Goal: Transaction & Acquisition: Purchase product/service

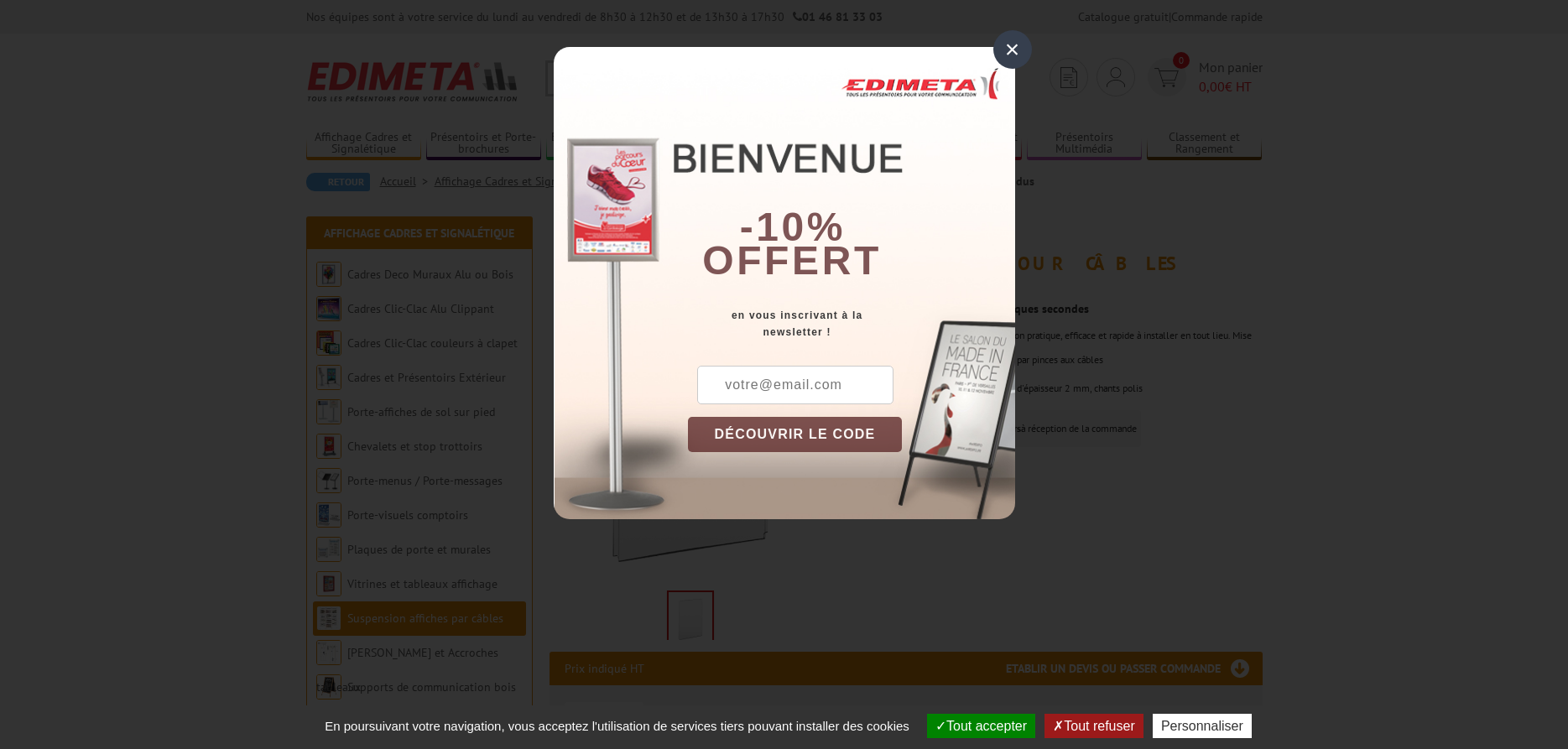
click at [1020, 51] on div "×" at bounding box center [1013, 50] width 39 height 39
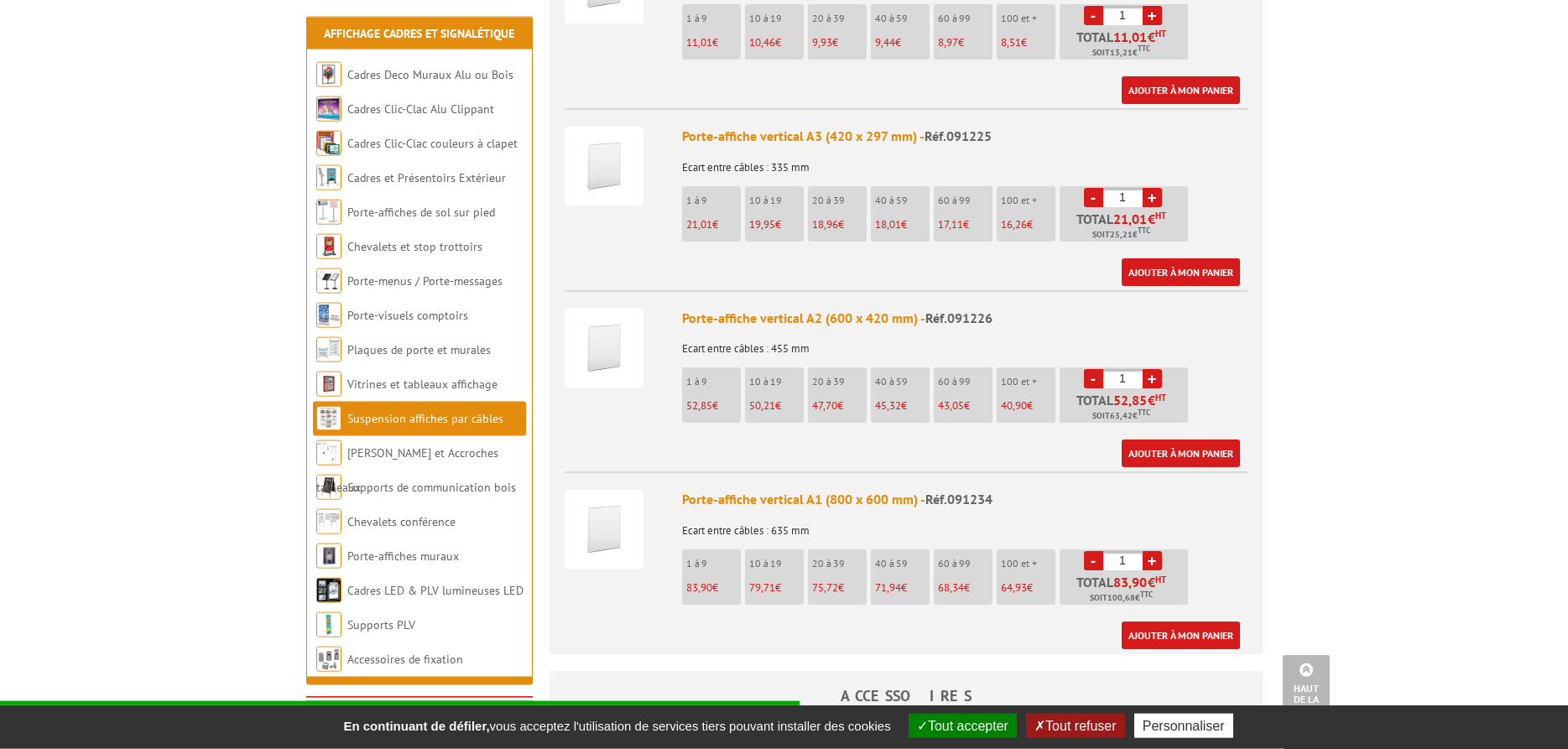
scroll to position [941, 0]
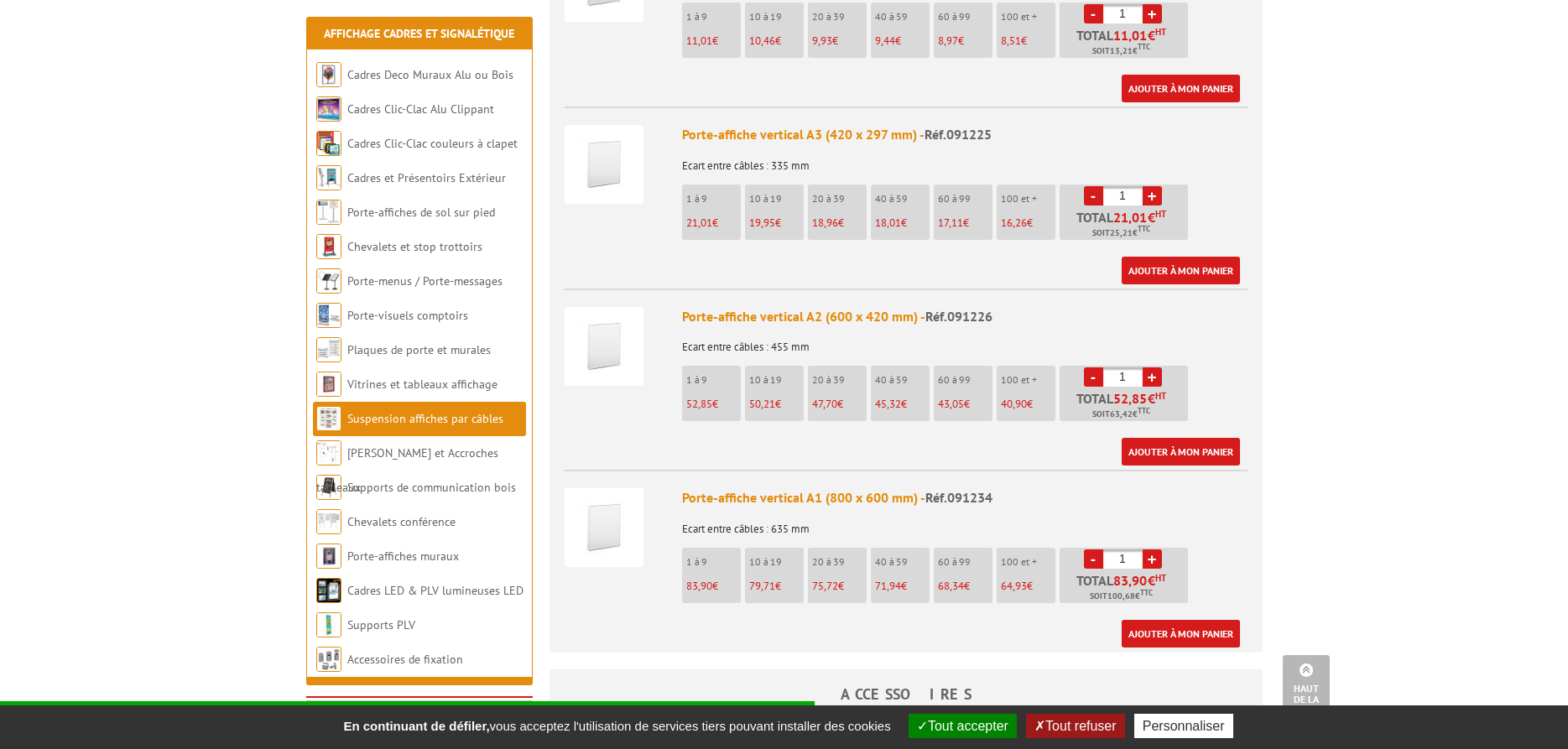
click at [1153, 549] on link "+" at bounding box center [1152, 559] width 19 height 19
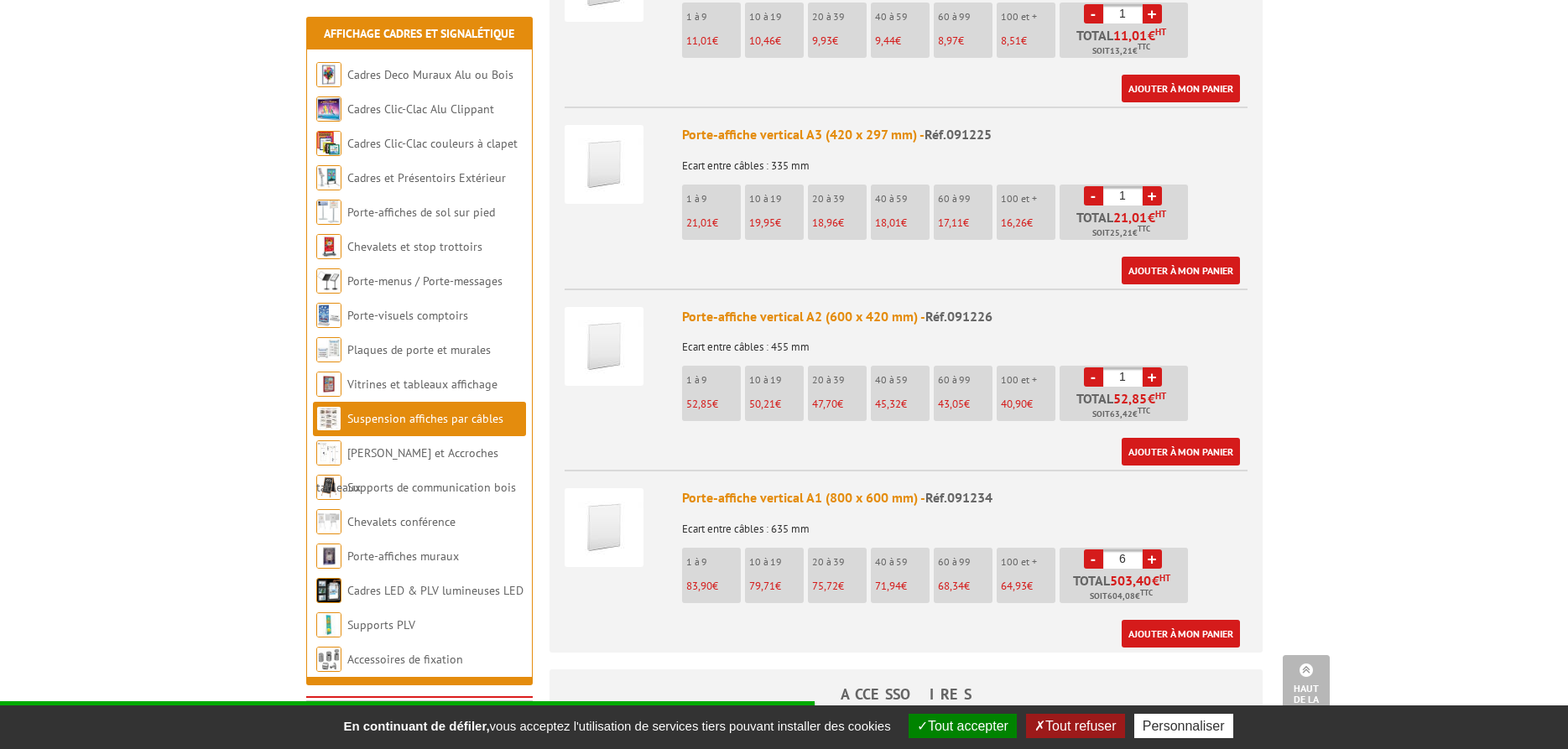
click at [1153, 549] on link "+" at bounding box center [1152, 559] width 19 height 19
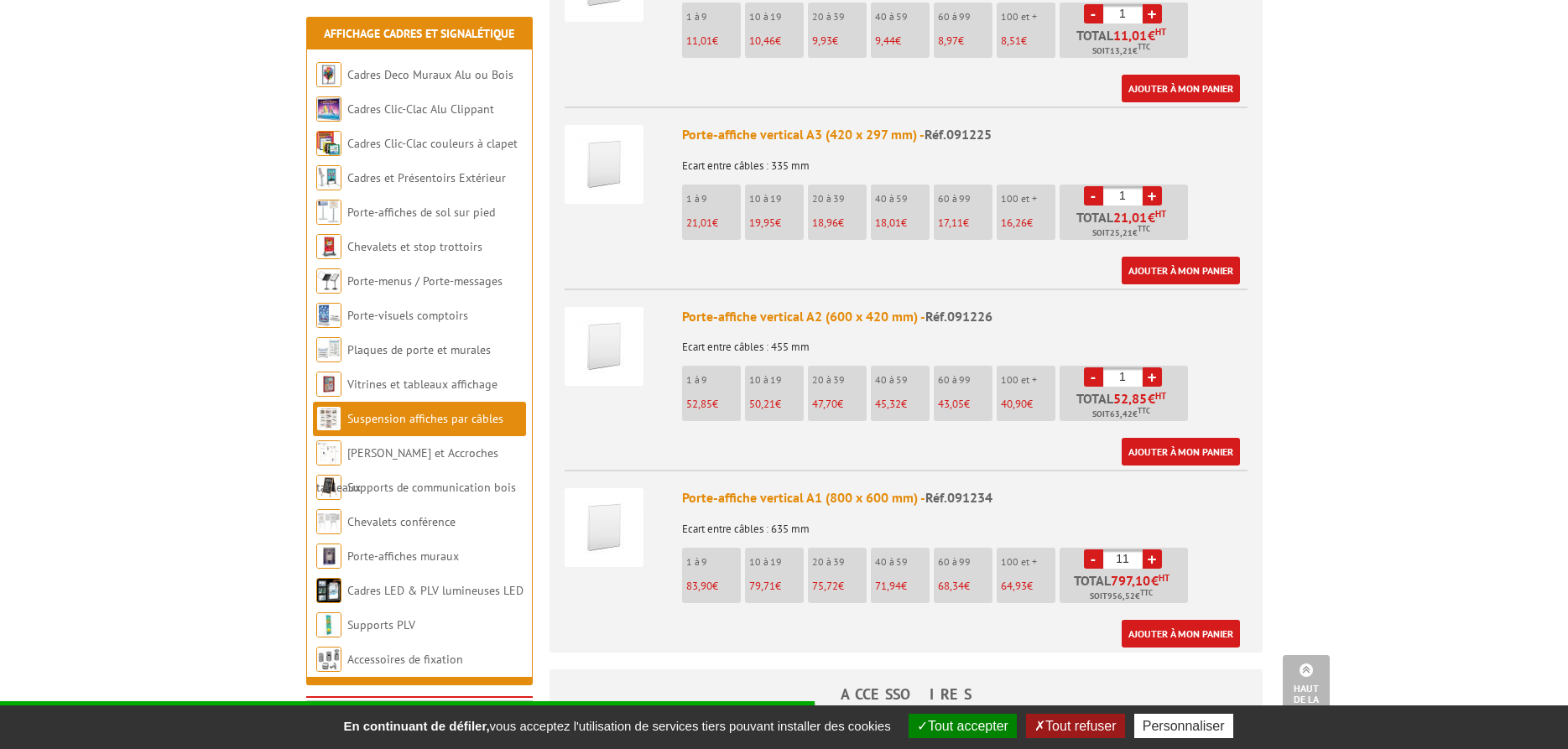
click at [1153, 549] on link "+" at bounding box center [1152, 559] width 19 height 19
drag, startPoint x: 1123, startPoint y: 539, endPoint x: 1170, endPoint y: 545, distance: 47.4
click at [1143, 549] on input "12" at bounding box center [1122, 559] width 40 height 19
type input "1000"
click at [1286, 492] on body "Nos équipes sont à votre service du lundi au vendredi de 8h30 à 12h30 et de 13h…" at bounding box center [784, 684] width 1568 height 3252
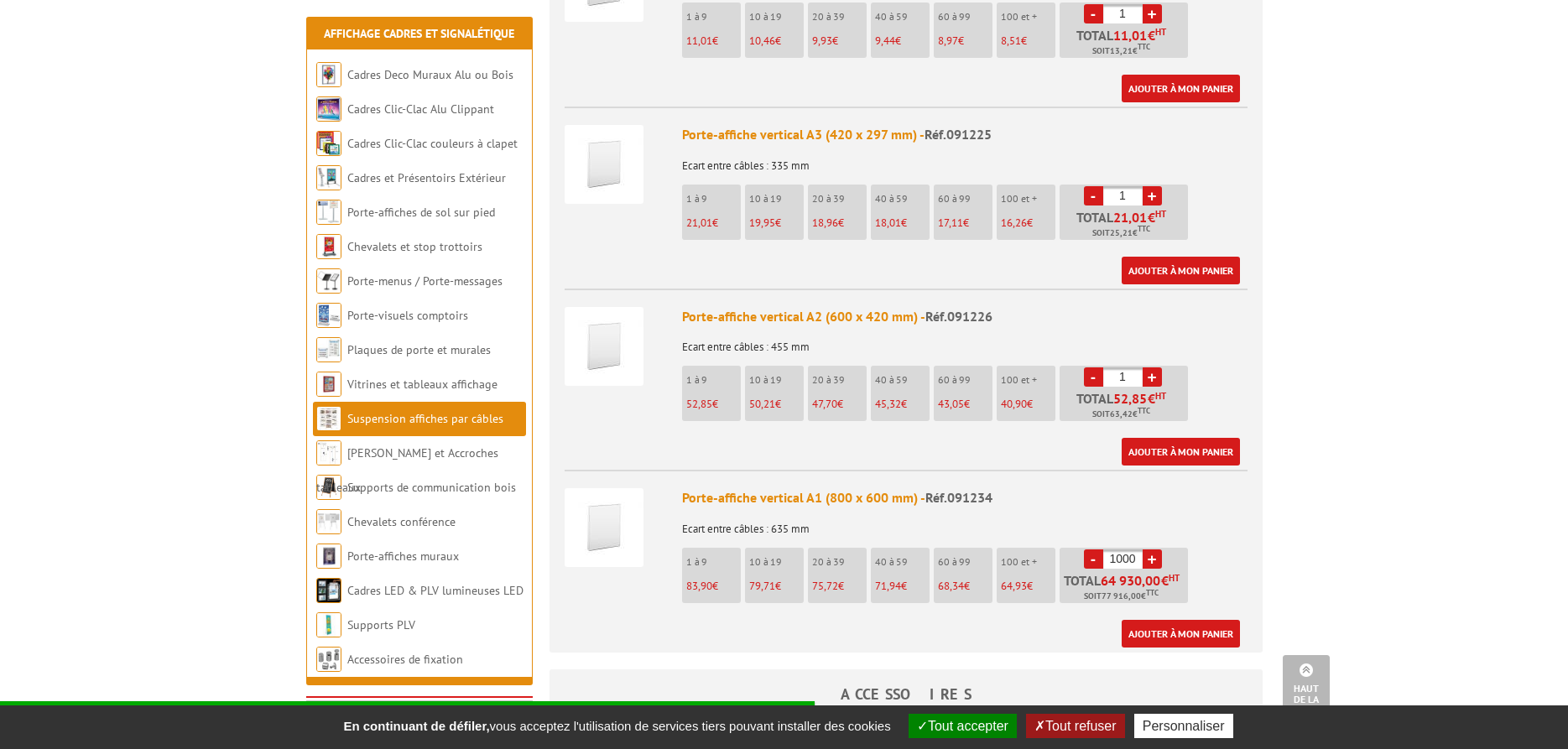
click at [1307, 483] on body "Nos équipes sont à votre service du lundi au vendredi de 8h30 à 12h30 et de 13h…" at bounding box center [784, 684] width 1568 height 3252
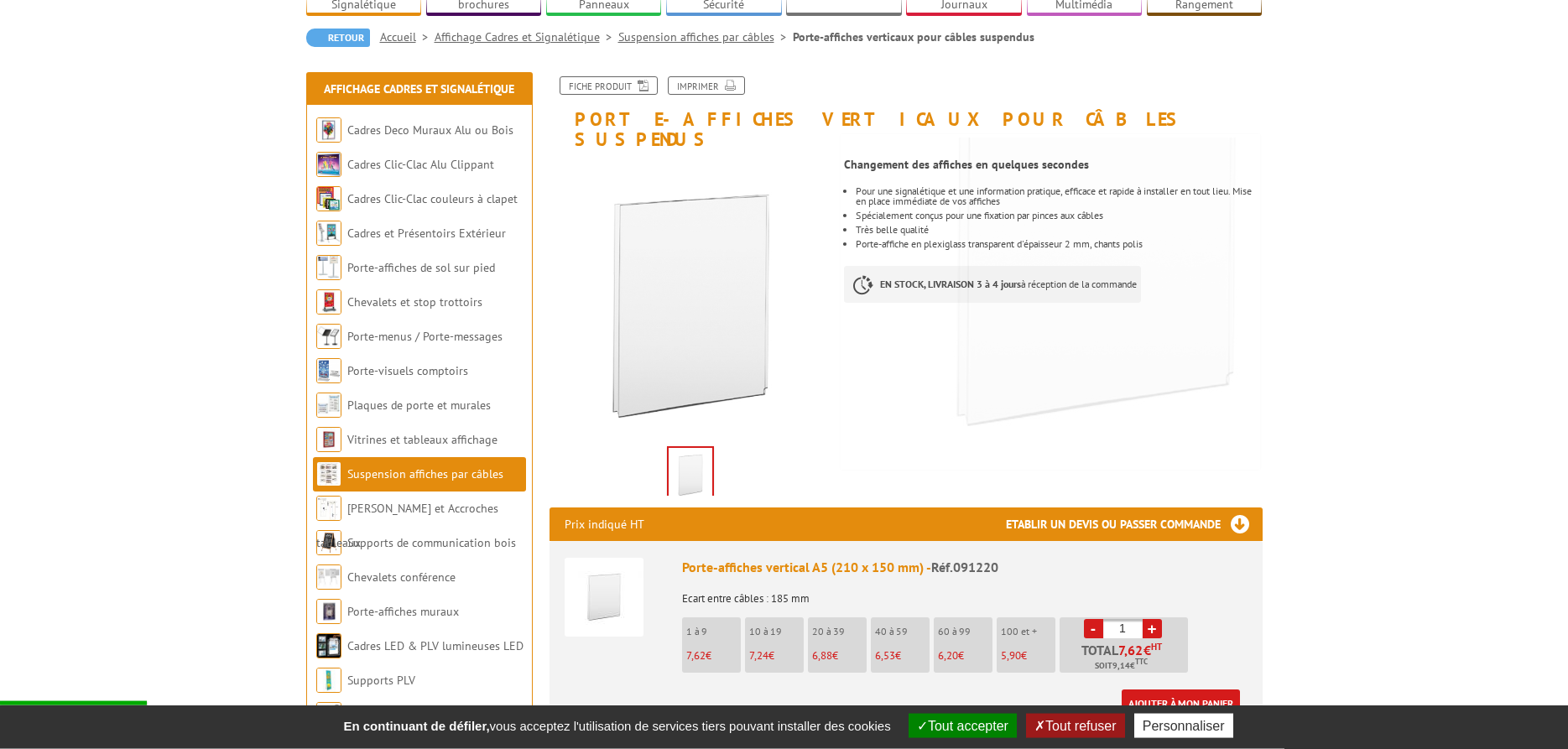
scroll to position [171, 0]
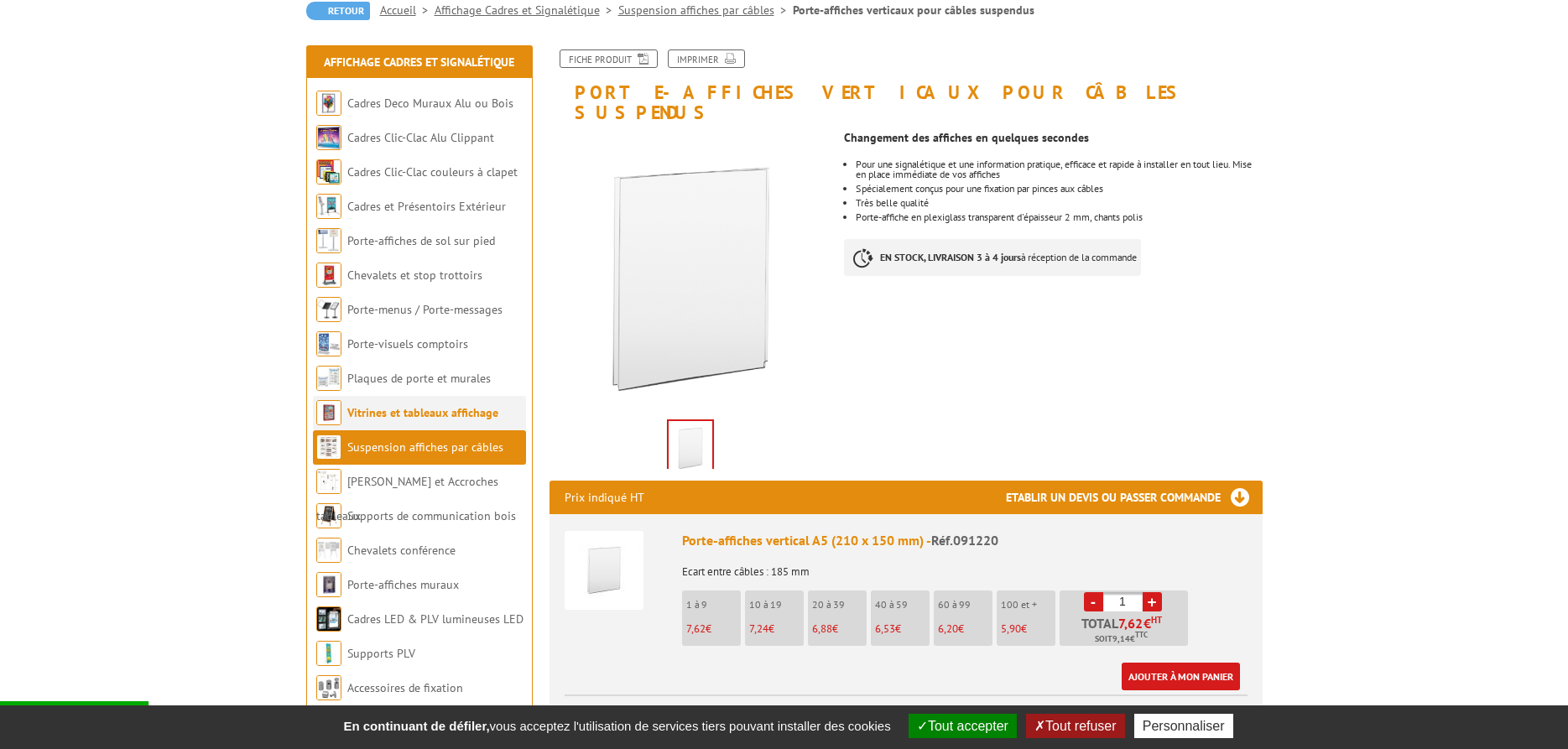
click at [460, 409] on link "Vitrines et tableaux affichage" at bounding box center [423, 412] width 151 height 15
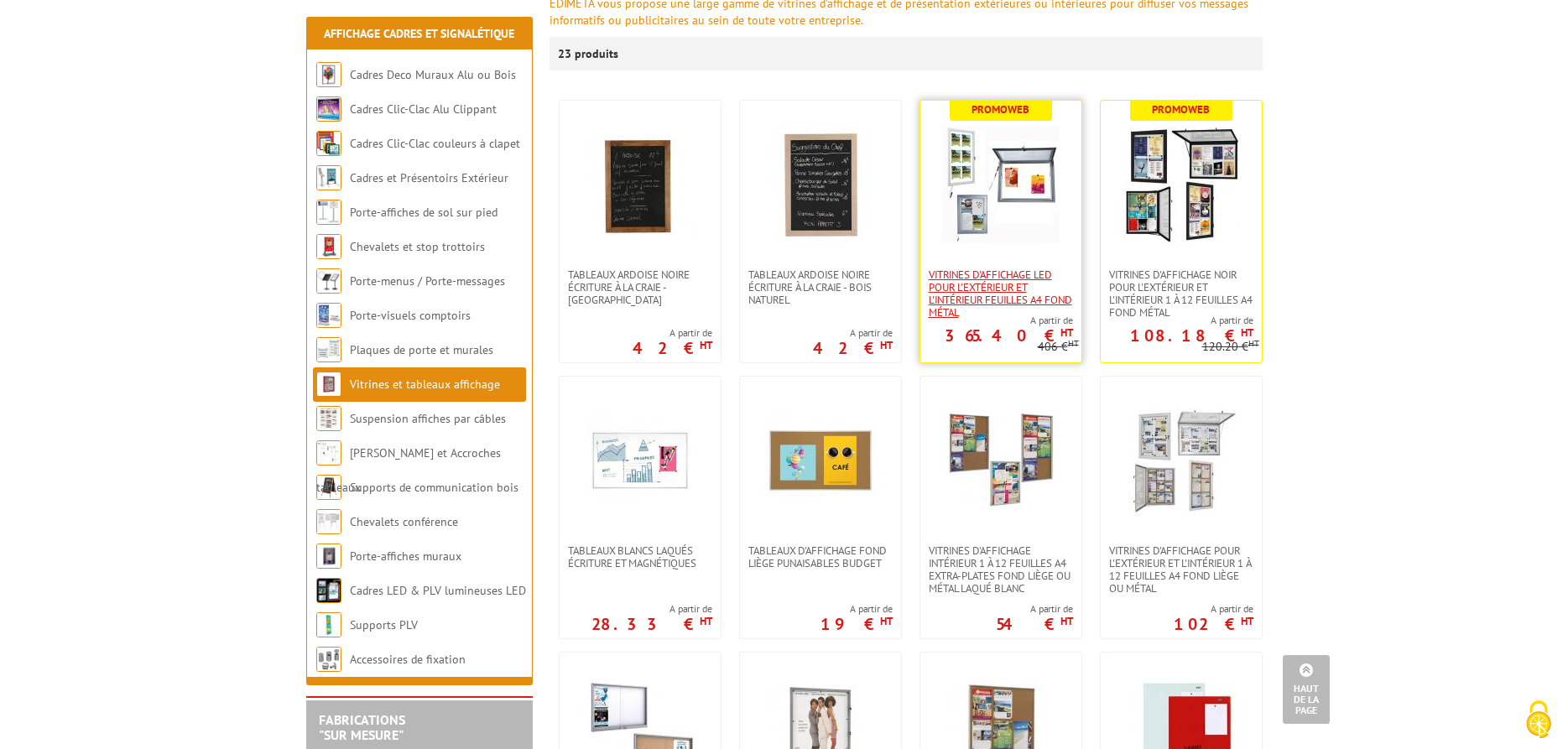
scroll to position [171, 0]
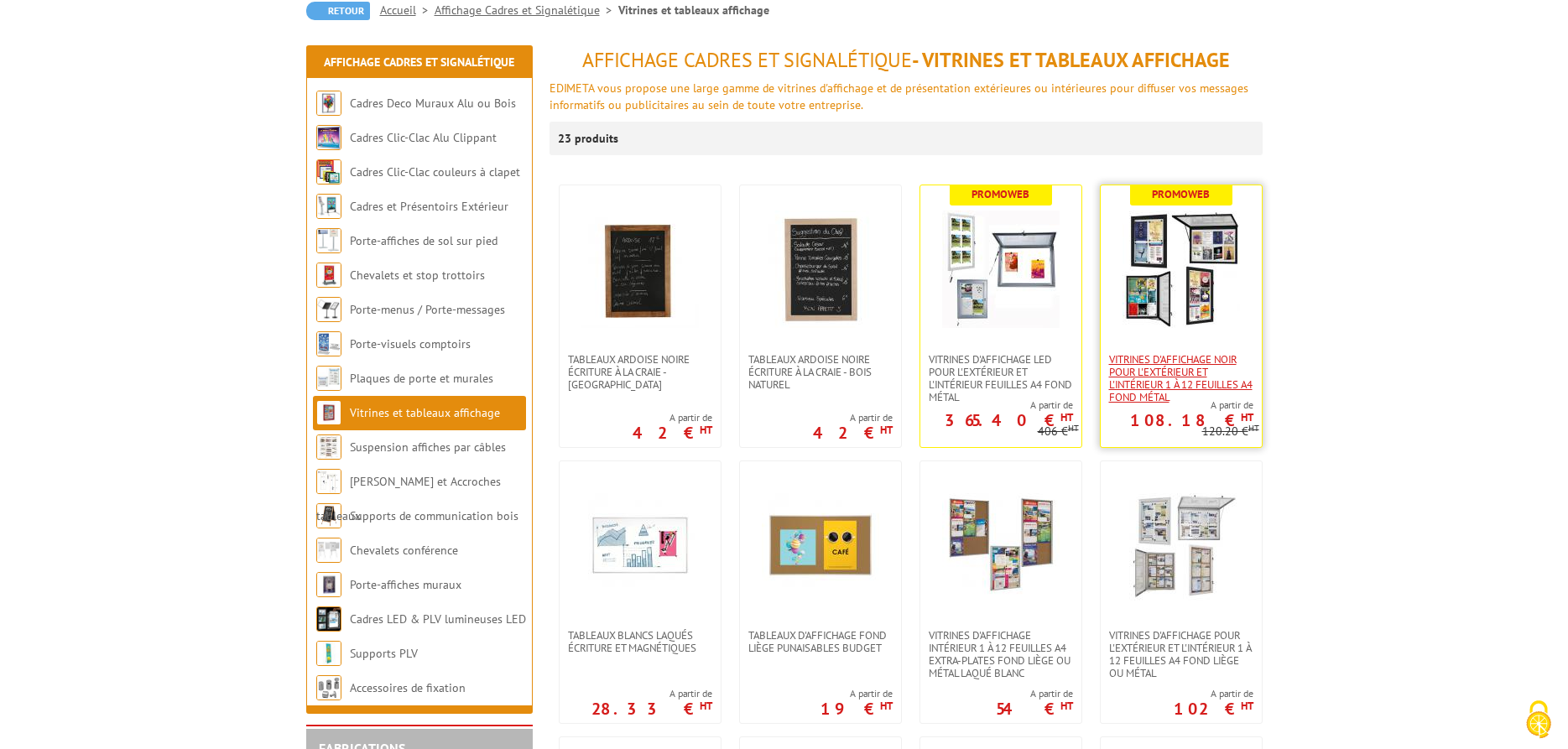
click at [1174, 368] on span "VITRINES D'AFFICHAGE NOIR POUR L'EXTÉRIEUR ET L'INTÉRIEUR 1 À 12 FEUILLES A4 FO…" at bounding box center [1181, 378] width 144 height 50
